Goal: Information Seeking & Learning: Learn about a topic

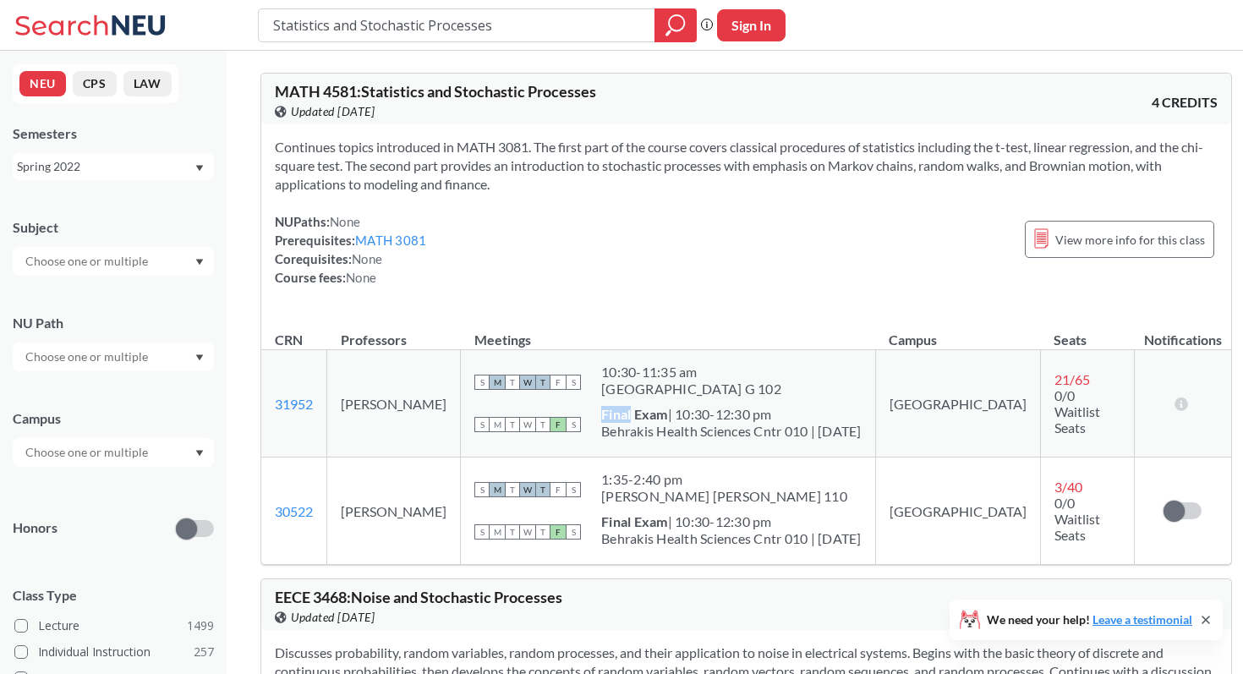
drag, startPoint x: 631, startPoint y: 415, endPoint x: 740, endPoint y: 442, distance: 112.4
click at [740, 442] on div "Final Exam | 10:30-12:30 pm Behrakis Health Sciences Cntr 010 | [DATE]" at bounding box center [731, 424] width 261 height 37
click at [732, 425] on div "Behrakis Health Sciences Cntr 010 | [DATE]" at bounding box center [731, 431] width 261 height 17
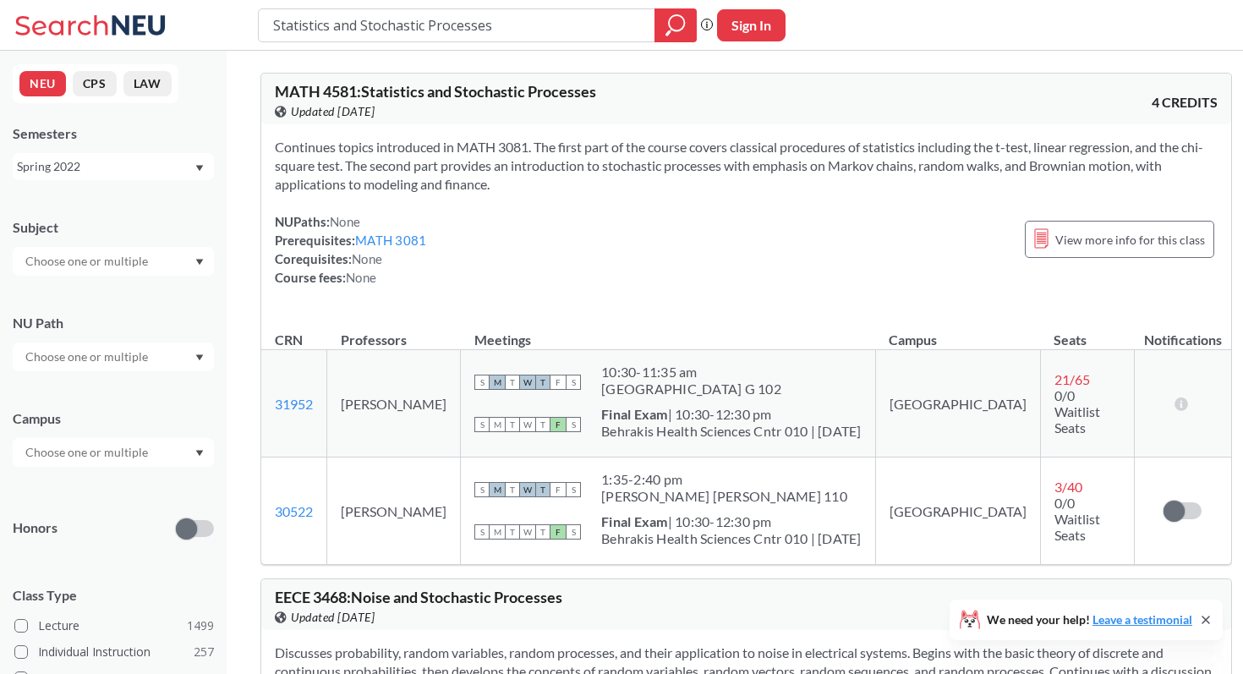
click at [749, 425] on div "Behrakis Health Sciences Cntr 010 | [DATE]" at bounding box center [731, 431] width 261 height 17
click at [760, 426] on div "Behrakis Health Sciences Cntr 010 | [DATE]" at bounding box center [731, 431] width 261 height 17
click at [519, 172] on span "Continues topics introduced in MATH 3081. The first part of the course covers c…" at bounding box center [739, 165] width 929 height 53
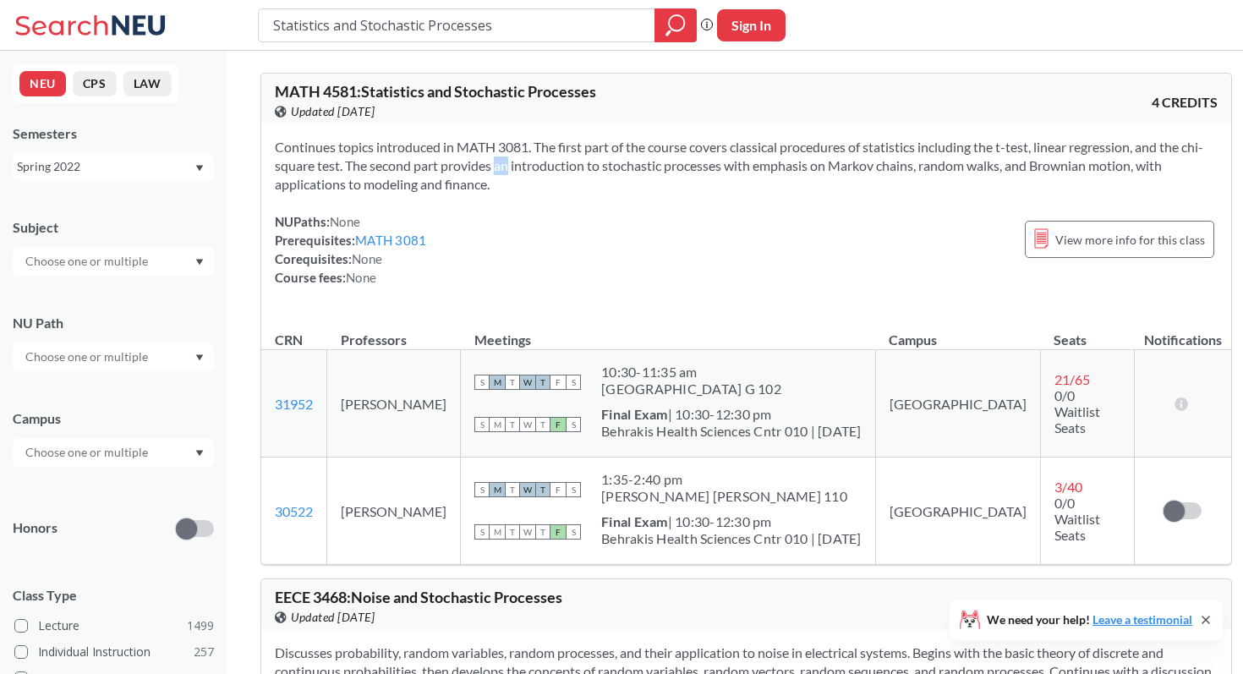
click at [519, 172] on span "Continues topics introduced in MATH 3081. The first part of the course covers c…" at bounding box center [739, 165] width 929 height 53
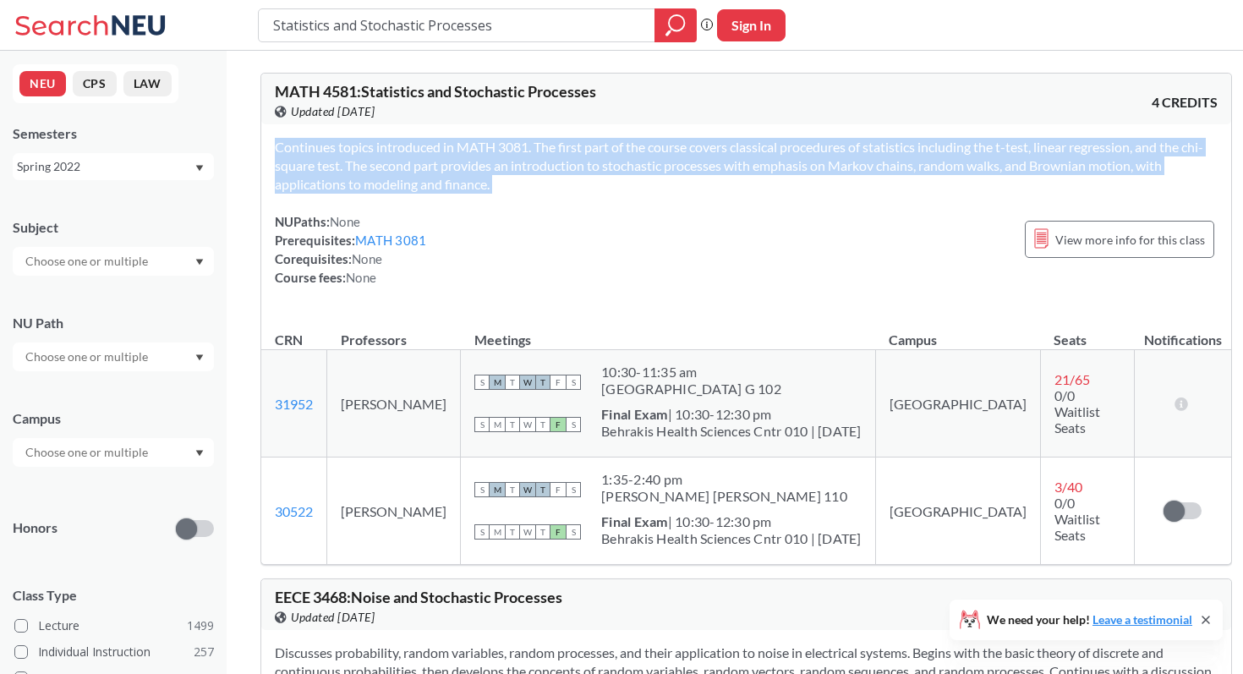
click at [519, 172] on span "Continues topics introduced in MATH 3081. The first part of the course covers c…" at bounding box center [739, 165] width 929 height 53
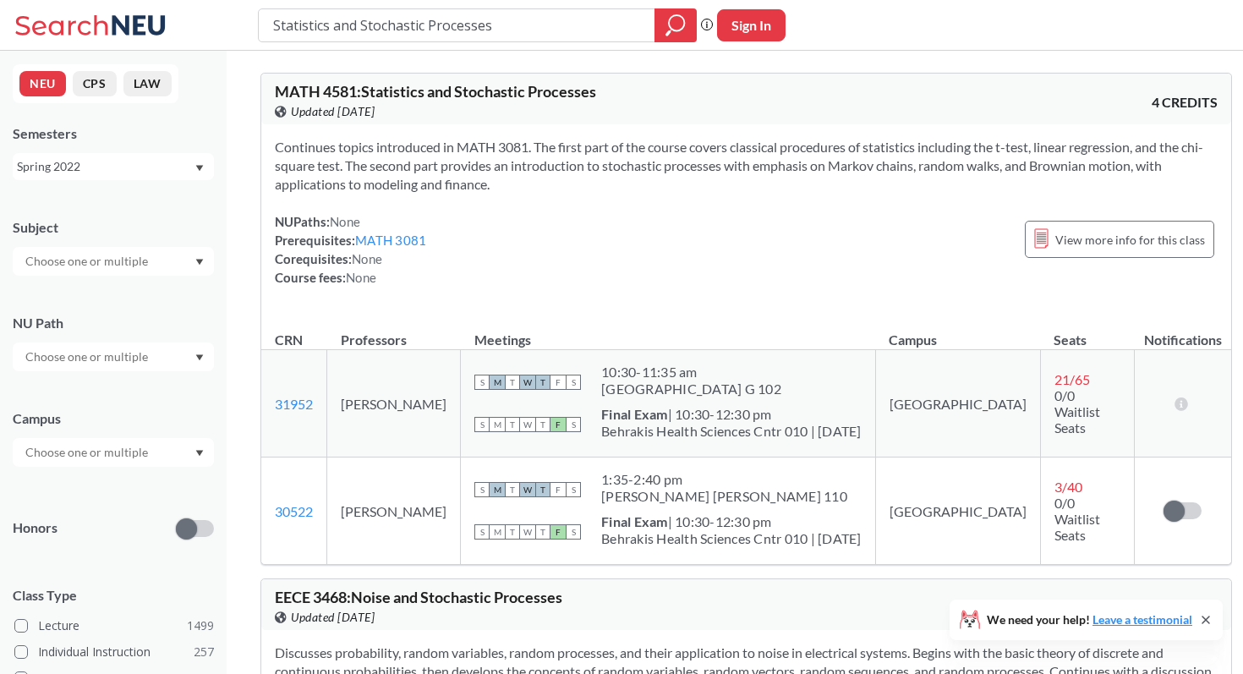
click at [532, 206] on div "Continues topics introduced in MATH 3081. The first part of the course covers c…" at bounding box center [746, 218] width 970 height 189
click at [146, 164] on div "Spring 2022" at bounding box center [105, 166] width 177 height 19
click at [142, 211] on div "Fall 2025" at bounding box center [117, 204] width 191 height 19
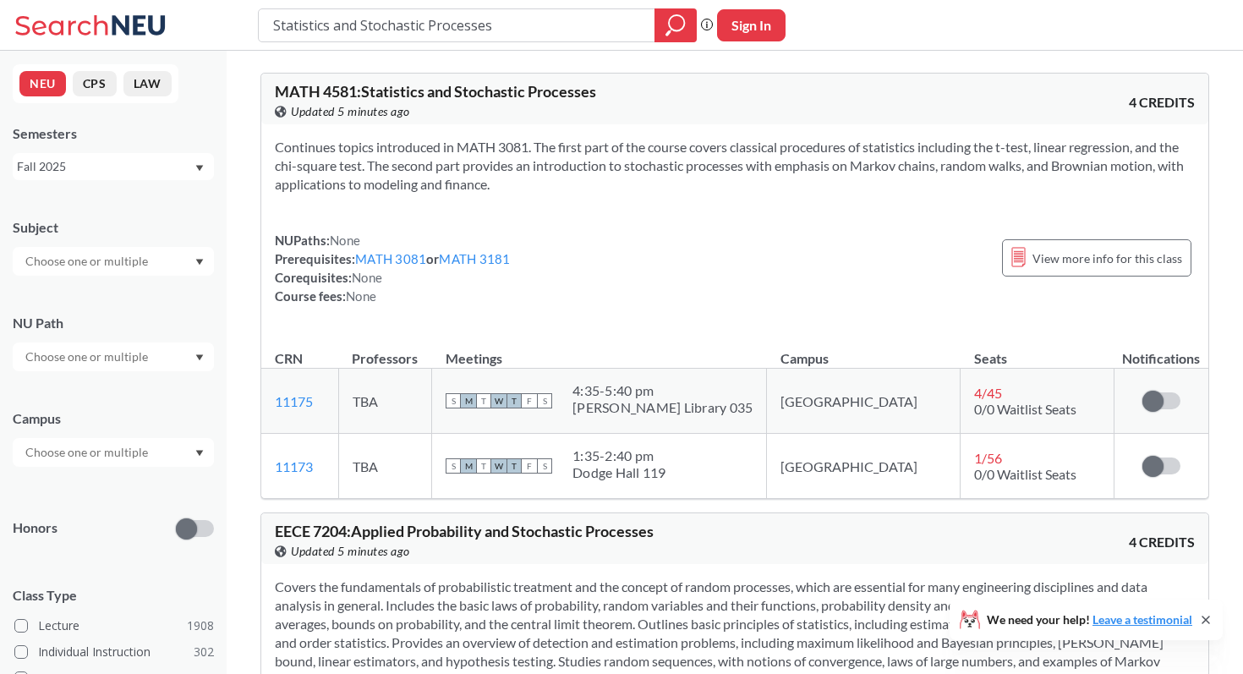
click at [562, 154] on section "Continues topics introduced in MATH 3081. The first part of the course covers c…" at bounding box center [735, 166] width 920 height 56
click at [562, 171] on section "Continues topics introduced in MATH 3081. The first part of the course covers c…" at bounding box center [735, 166] width 920 height 56
click at [560, 159] on section "Continues topics introduced in MATH 3081. The first part of the course covers c…" at bounding box center [735, 166] width 920 height 56
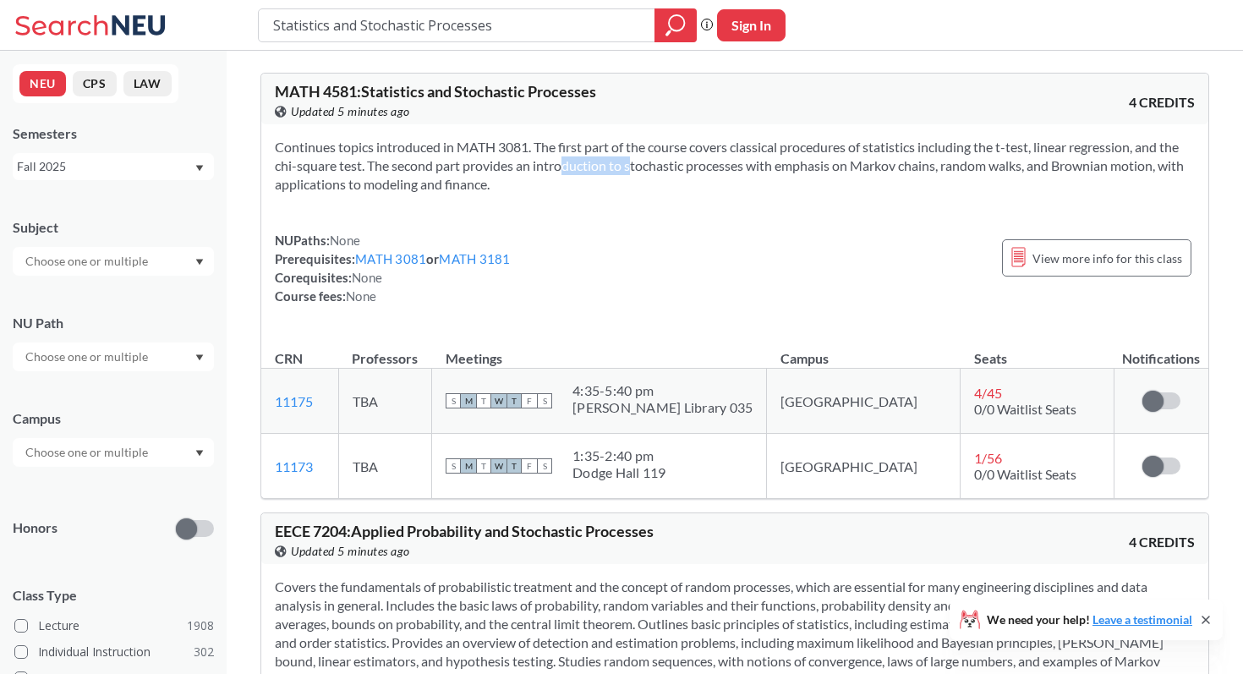
click at [560, 159] on section "Continues topics introduced in MATH 3081. The first part of the course covers c…" at bounding box center [735, 166] width 920 height 56
click at [583, 159] on section "Continues topics introduced in MATH 3081. The first part of the course covers c…" at bounding box center [735, 166] width 920 height 56
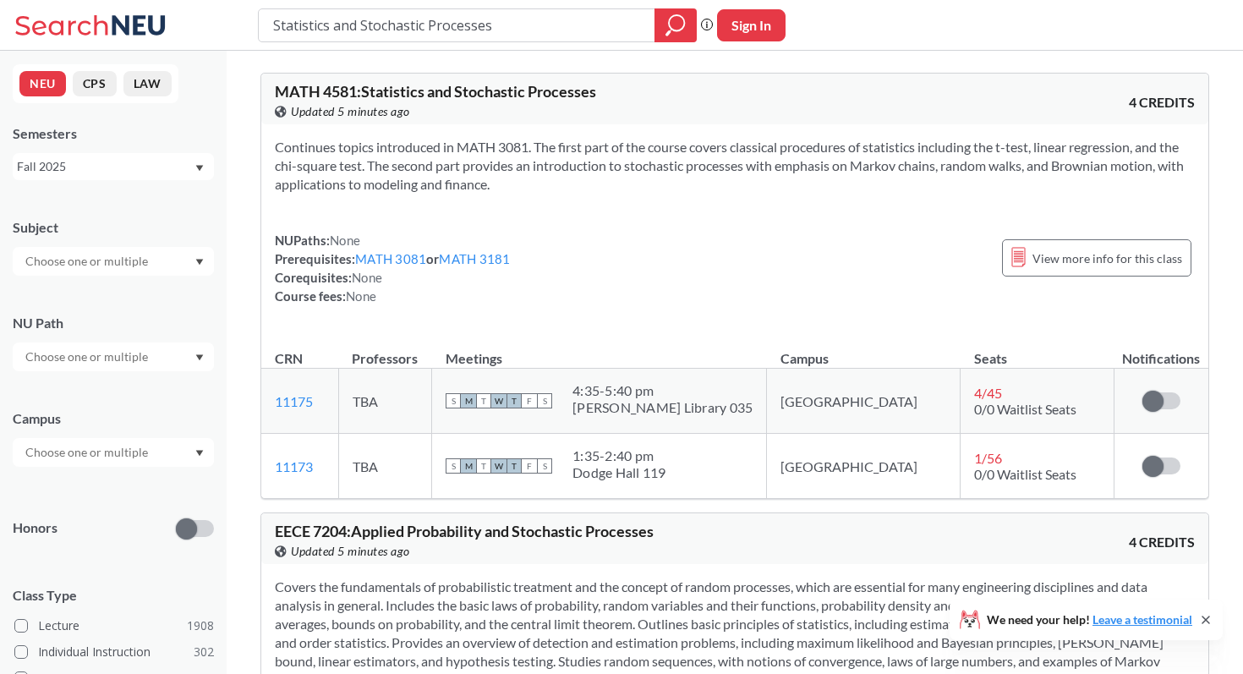
click at [596, 159] on section "Continues topics introduced in MATH 3081. The first part of the course covers c…" at bounding box center [735, 166] width 920 height 56
click at [592, 141] on section "Continues topics introduced in MATH 3081. The first part of the course covers c…" at bounding box center [735, 166] width 920 height 56
click at [581, 115] on div "View this course on Banner. Updated 5 minutes ago" at bounding box center [505, 111] width 460 height 19
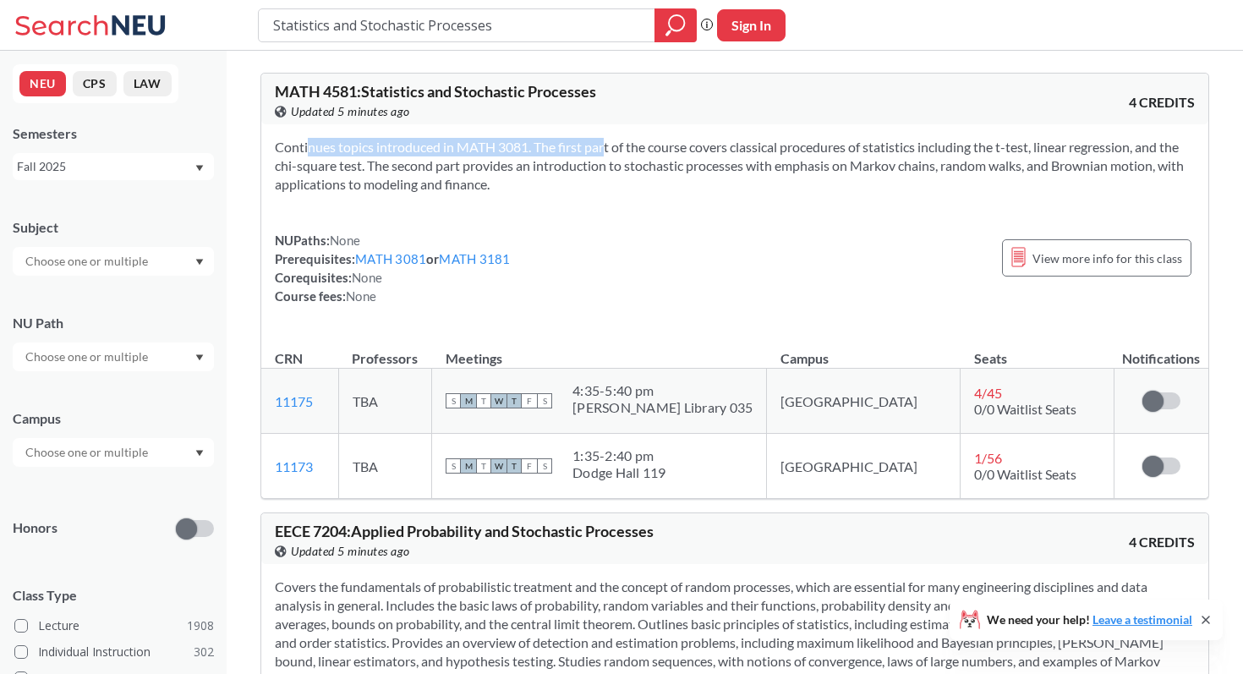
click at [581, 138] on section "Continues topics introduced in MATH 3081. The first part of the course covers c…" at bounding box center [735, 166] width 920 height 56
click at [601, 142] on section "Continues topics introduced in MATH 3081. The first part of the course covers c…" at bounding box center [735, 166] width 920 height 56
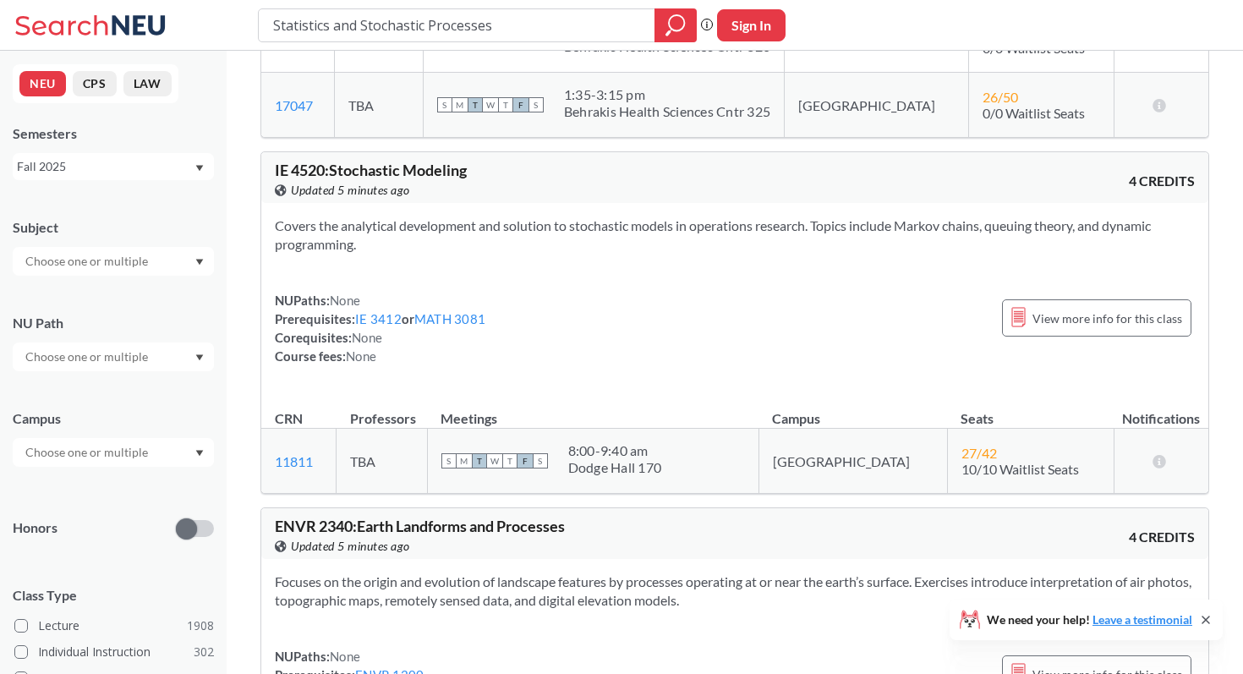
scroll to position [926, 0]
